Goal: Task Accomplishment & Management: Complete application form

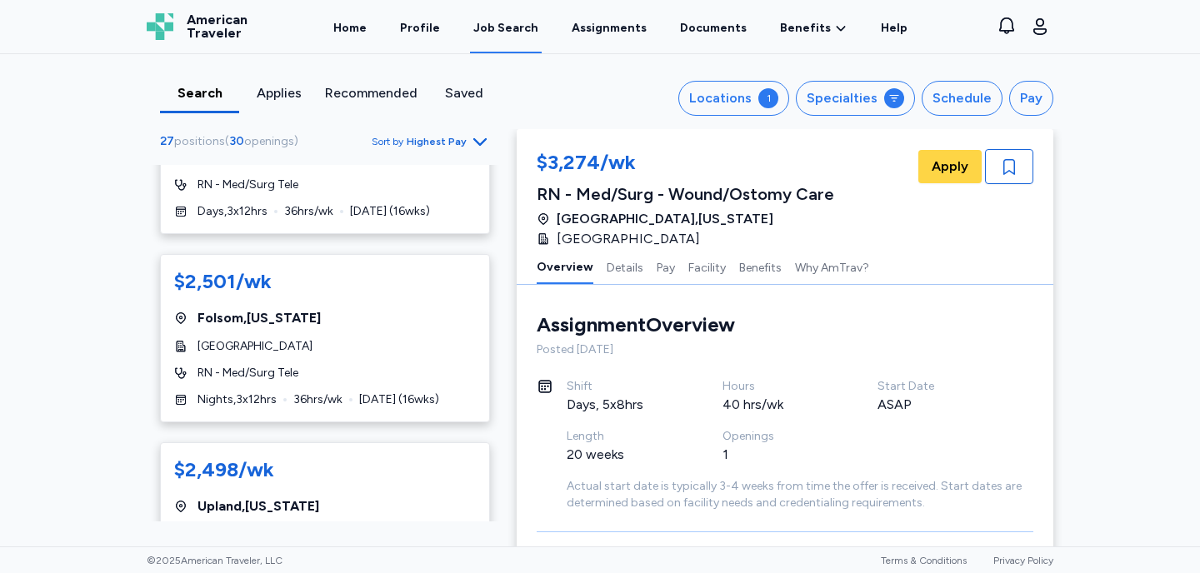
scroll to position [3915, 0]
click at [372, 456] on div "$2,498/wk" at bounding box center [325, 469] width 302 height 27
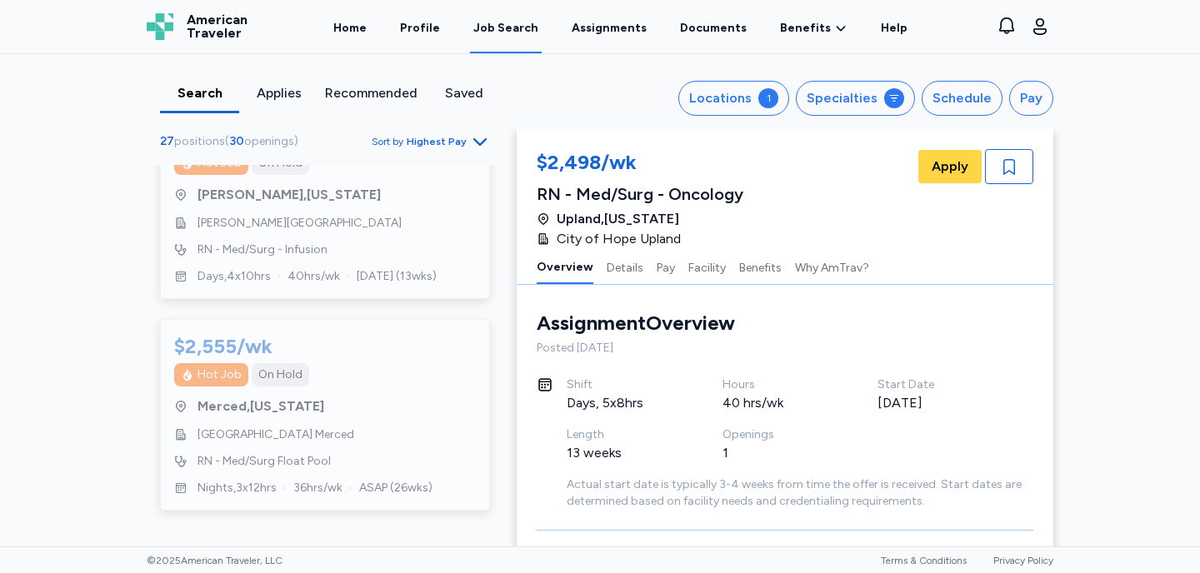
scroll to position [4844, 0]
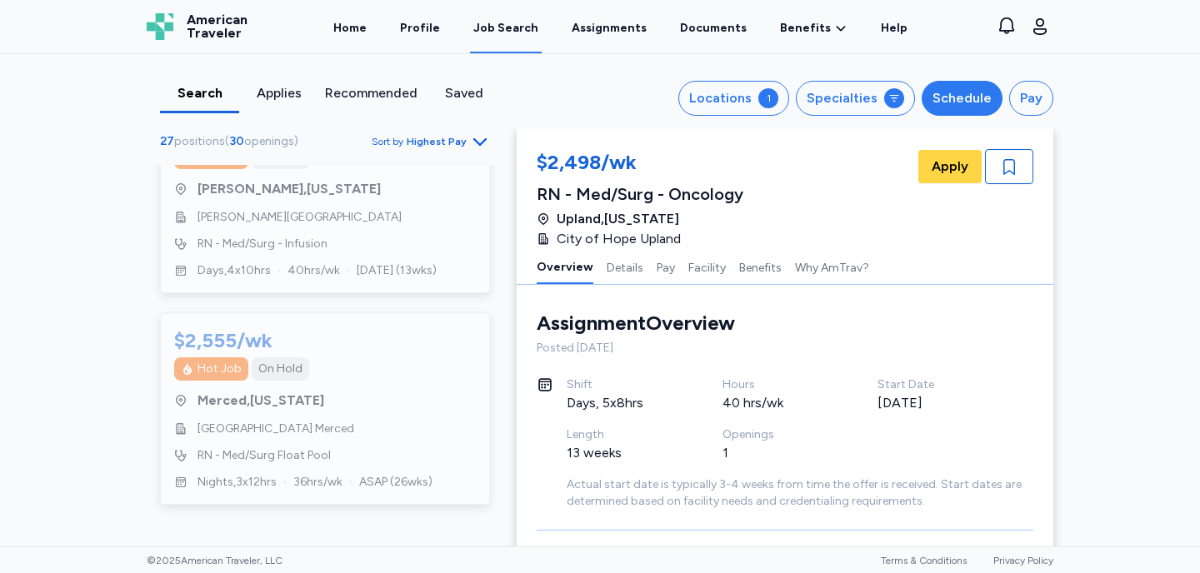
click at [956, 97] on div "Schedule" at bounding box center [962, 98] width 59 height 20
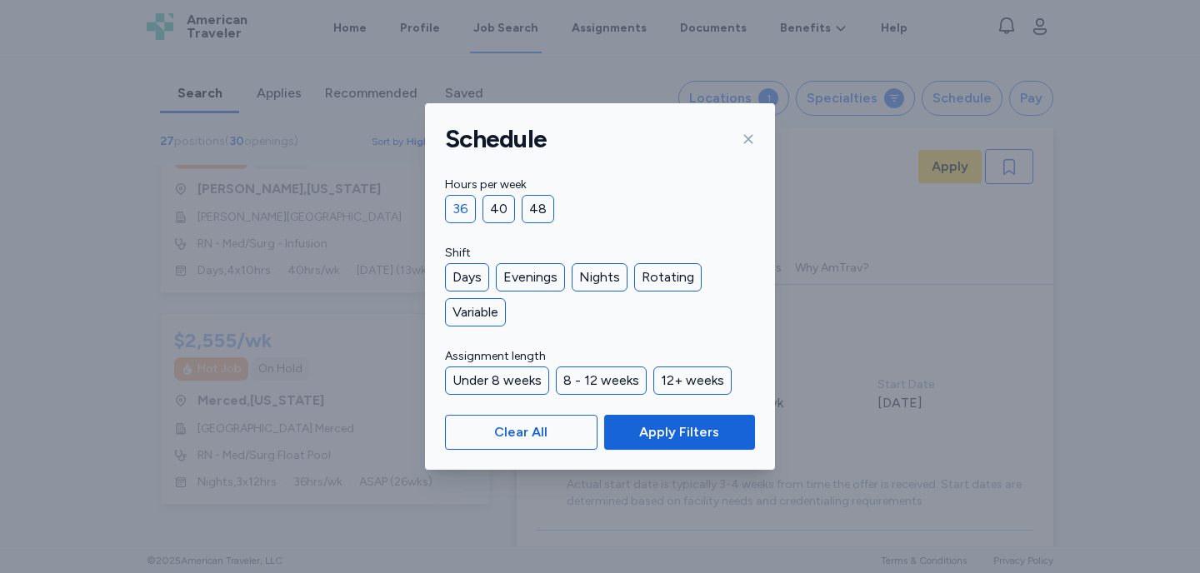
click at [461, 206] on div "36" at bounding box center [460, 209] width 31 height 28
click at [464, 276] on div "Days" at bounding box center [467, 277] width 44 height 28
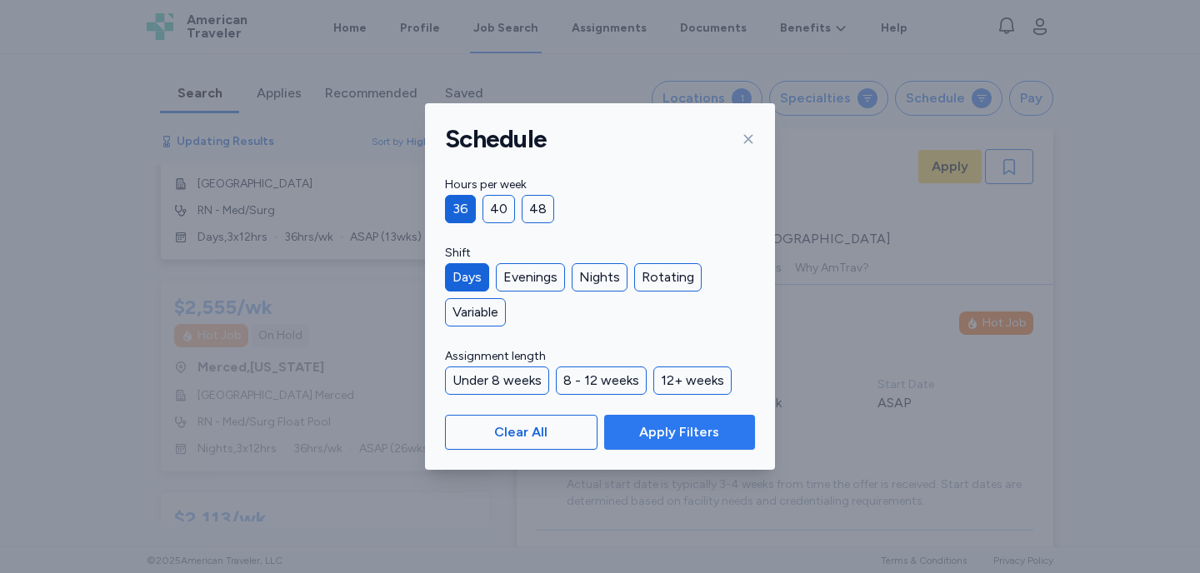
scroll to position [1220, 0]
click at [698, 438] on span "Apply Filters" at bounding box center [679, 433] width 80 height 20
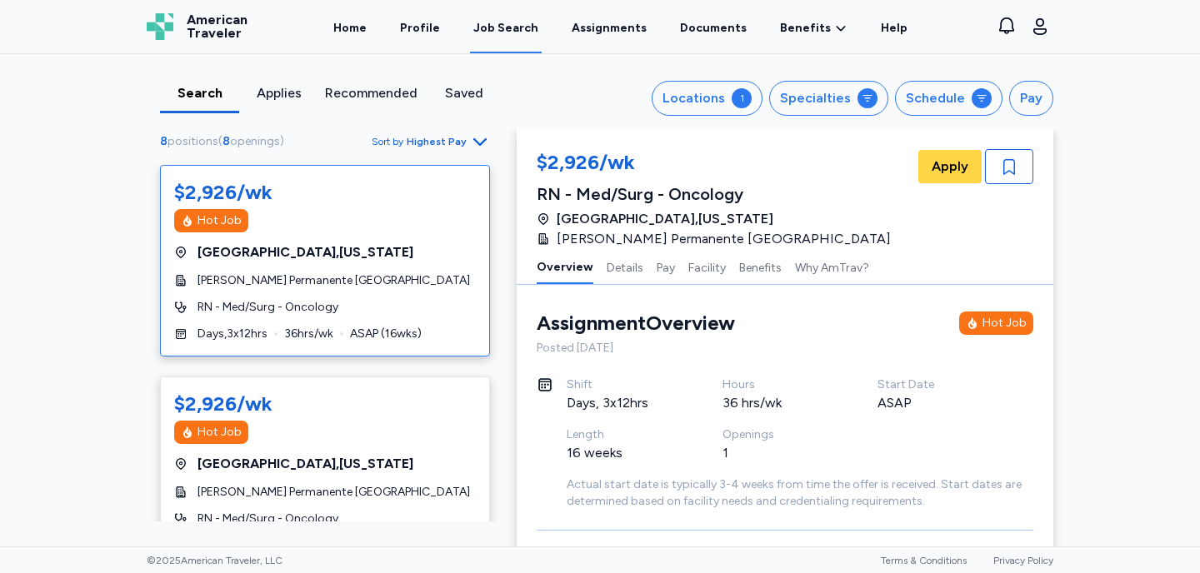
scroll to position [0, 0]
